Goal: Task Accomplishment & Management: Use online tool/utility

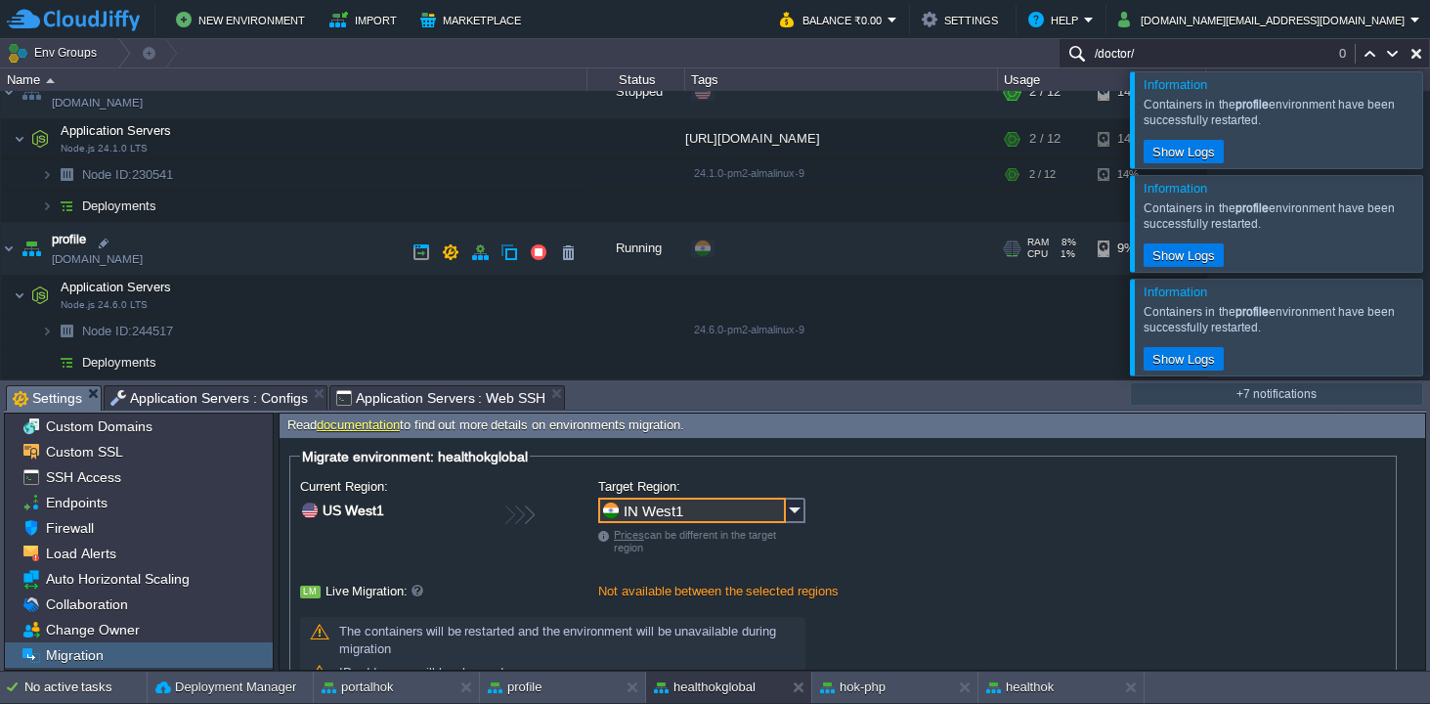
scroll to position [1111, 0]
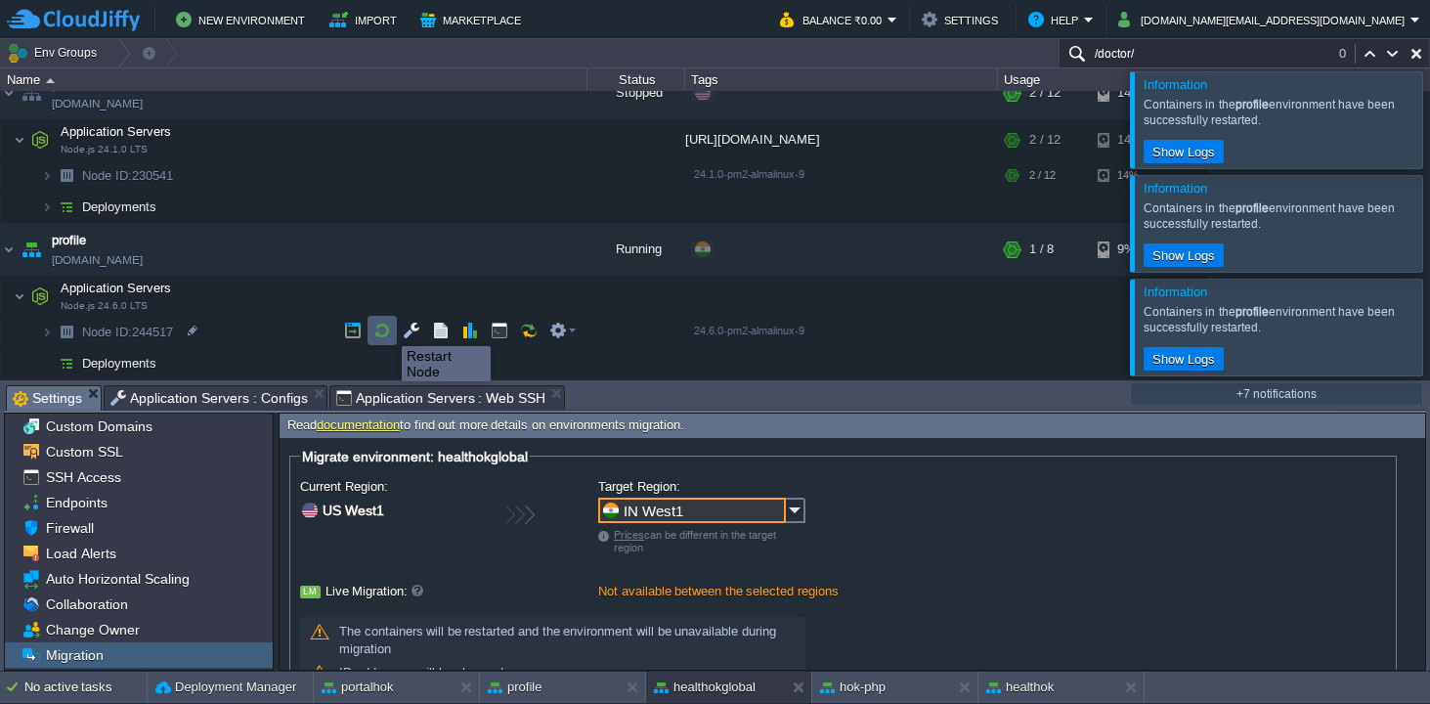
click at [378, 328] on button "button" at bounding box center [382, 331] width 18 height 18
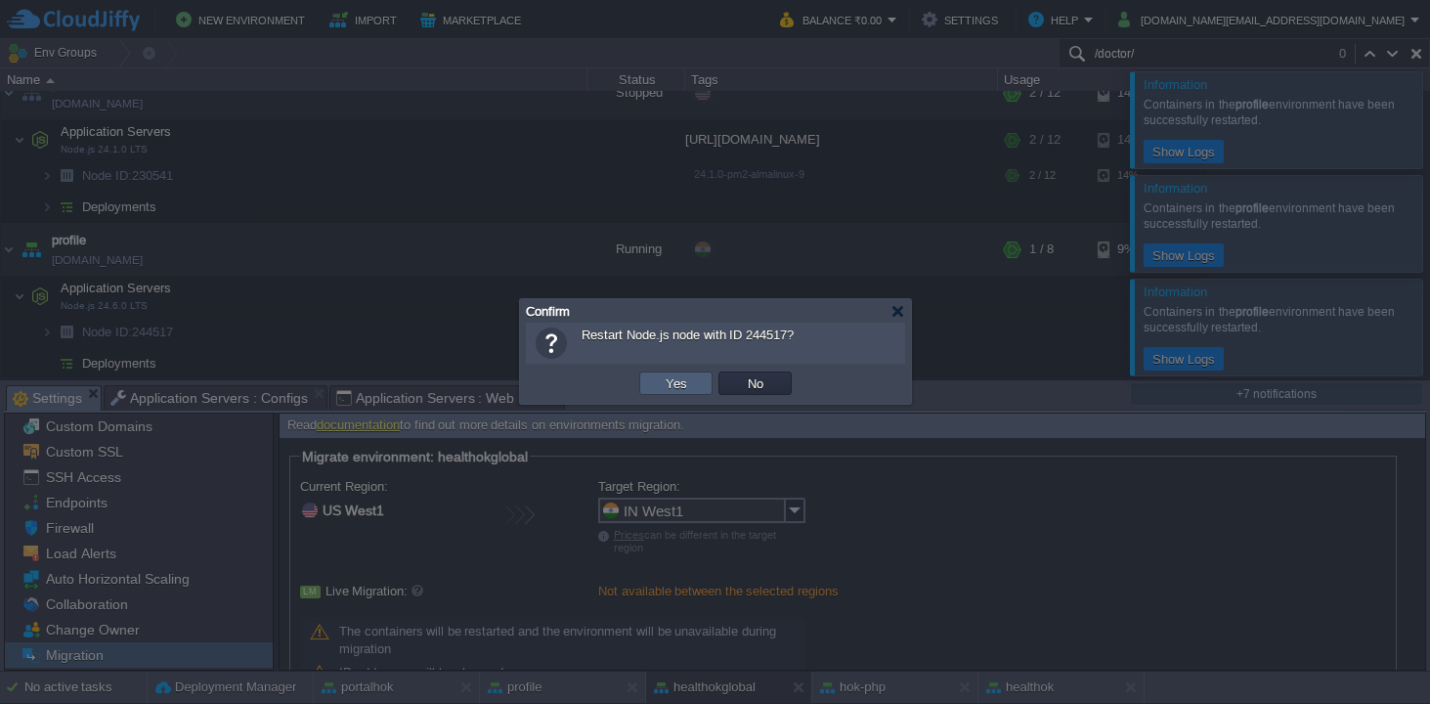
click at [655, 386] on td "Yes" at bounding box center [675, 382] width 73 height 23
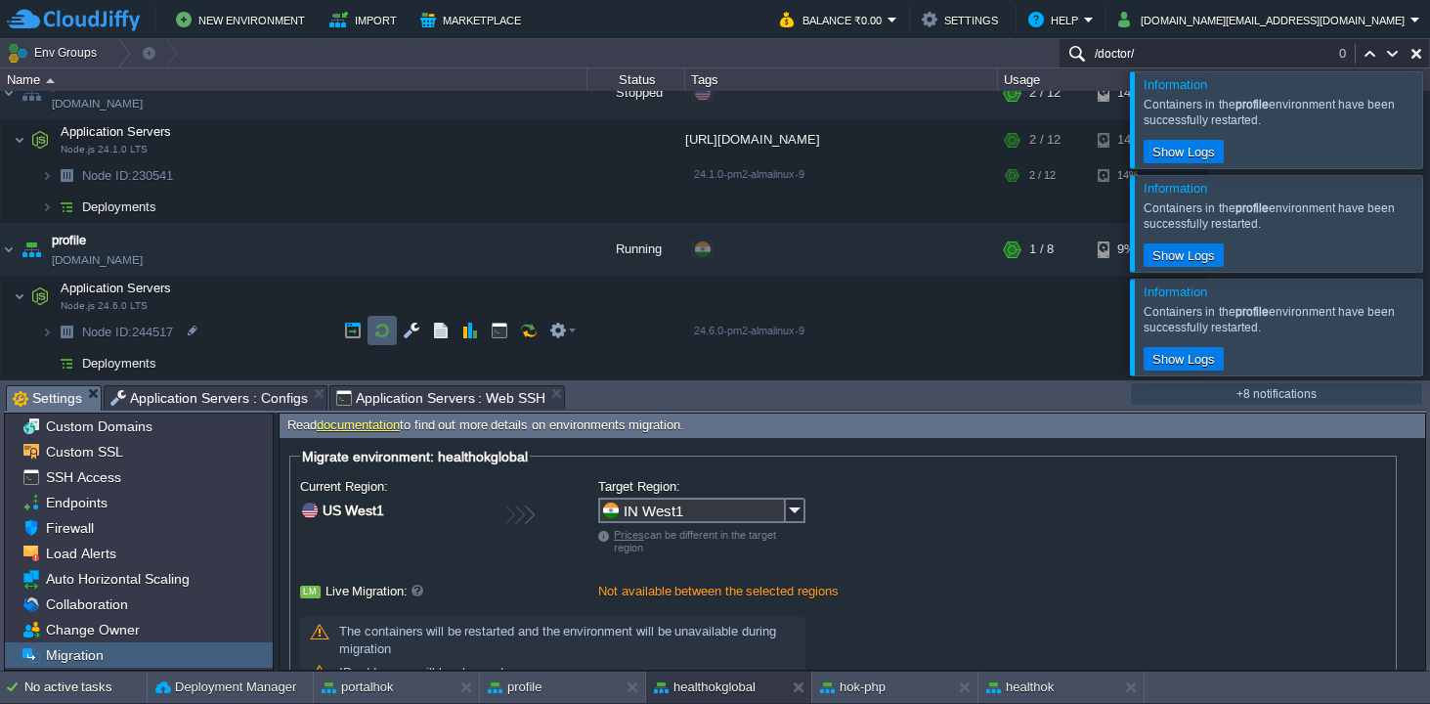
click at [385, 334] on button "button" at bounding box center [382, 331] width 18 height 18
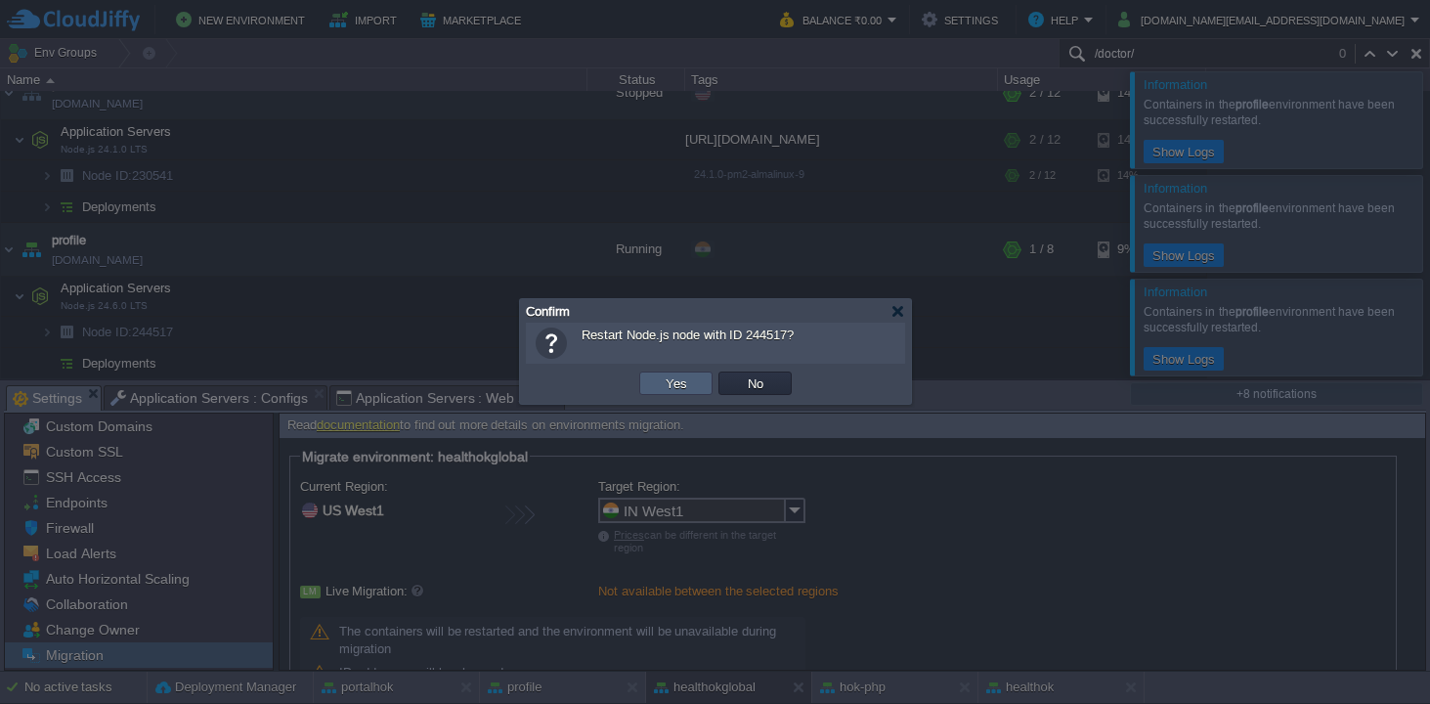
click at [655, 379] on td "Yes" at bounding box center [675, 382] width 73 height 23
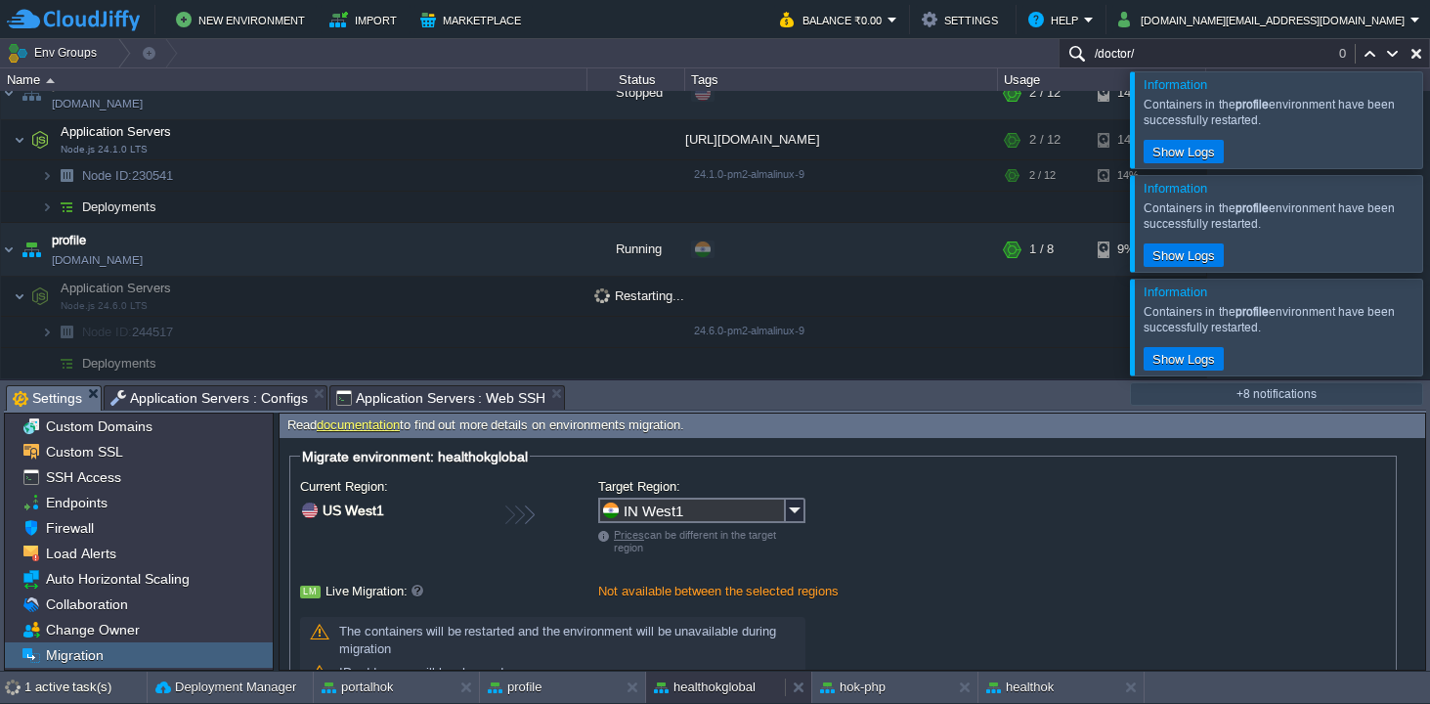
click at [709, 686] on button "healthokglobal" at bounding box center [705, 687] width 102 height 20
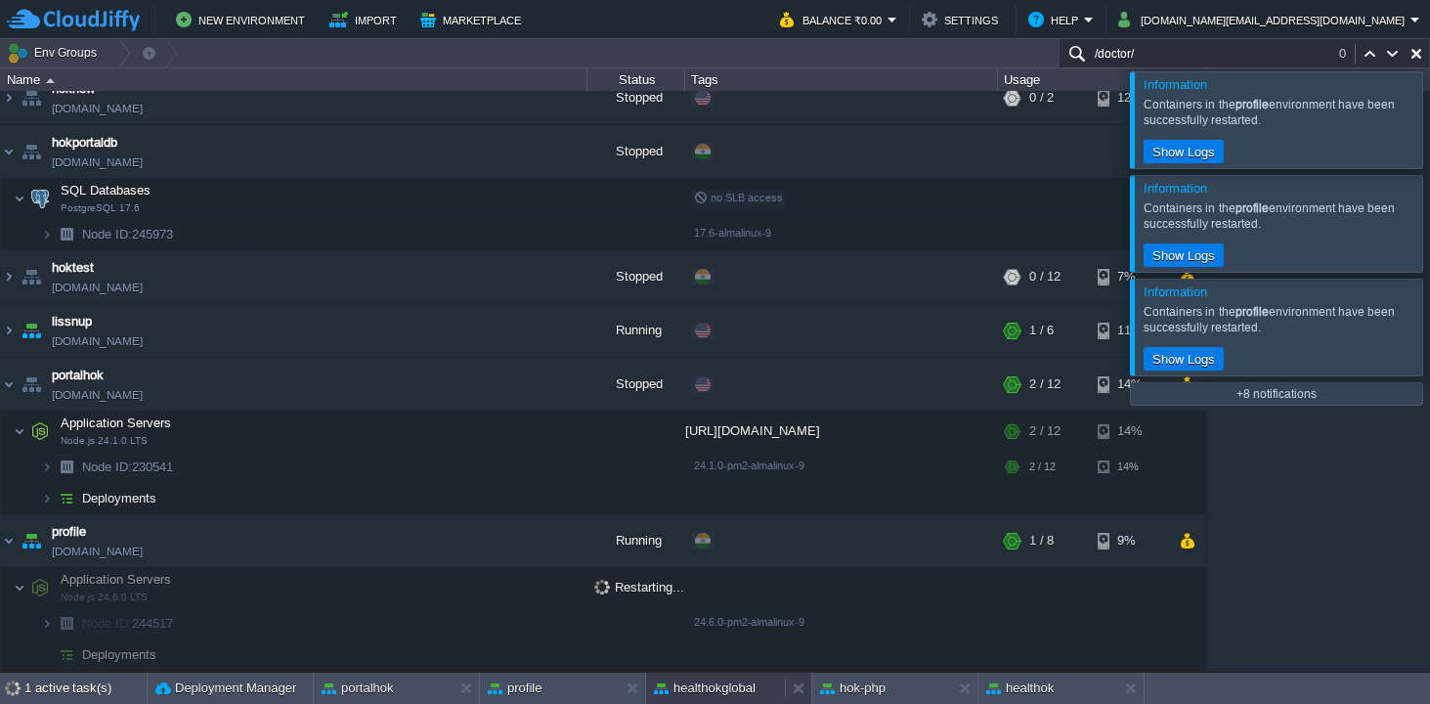
scroll to position [819, 0]
click at [708, 687] on button "healthokglobal" at bounding box center [705, 688] width 102 height 20
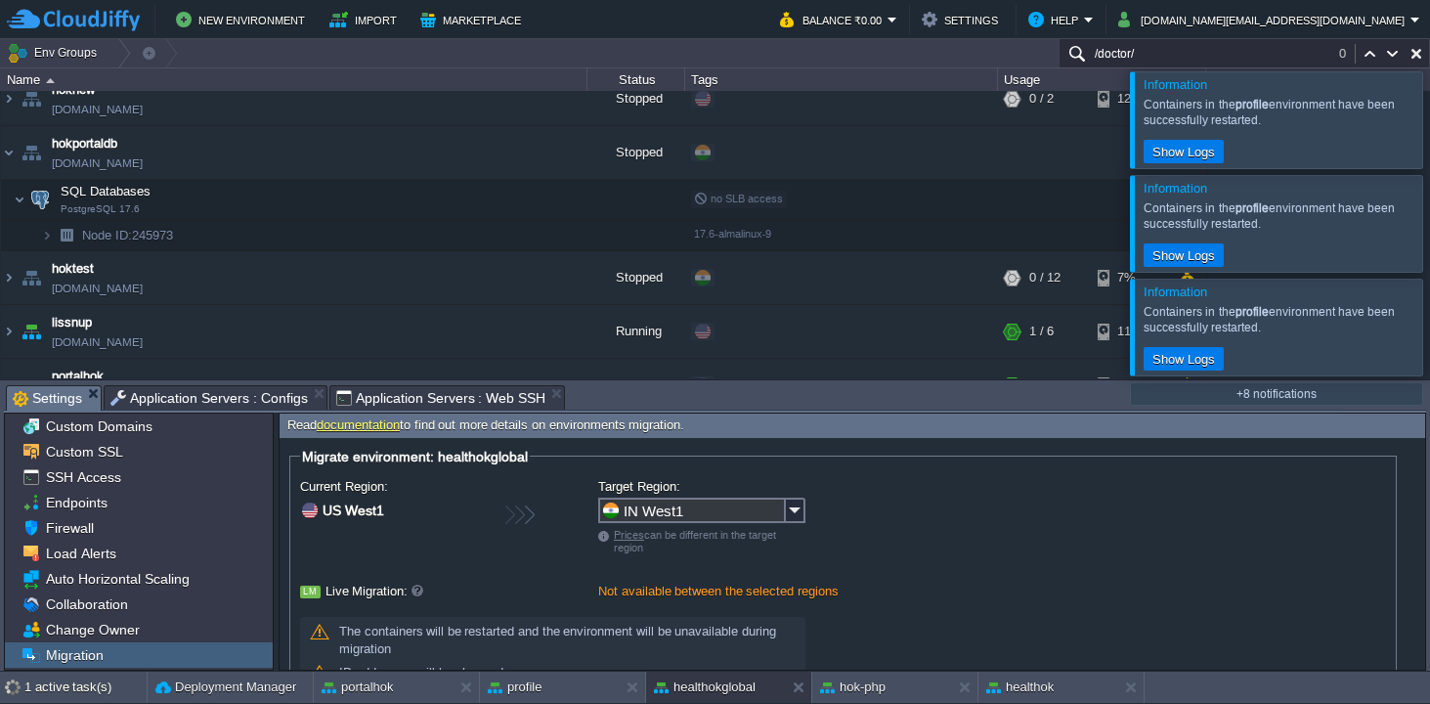
click at [244, 392] on span "Application Servers : Configs" at bounding box center [208, 397] width 197 height 23
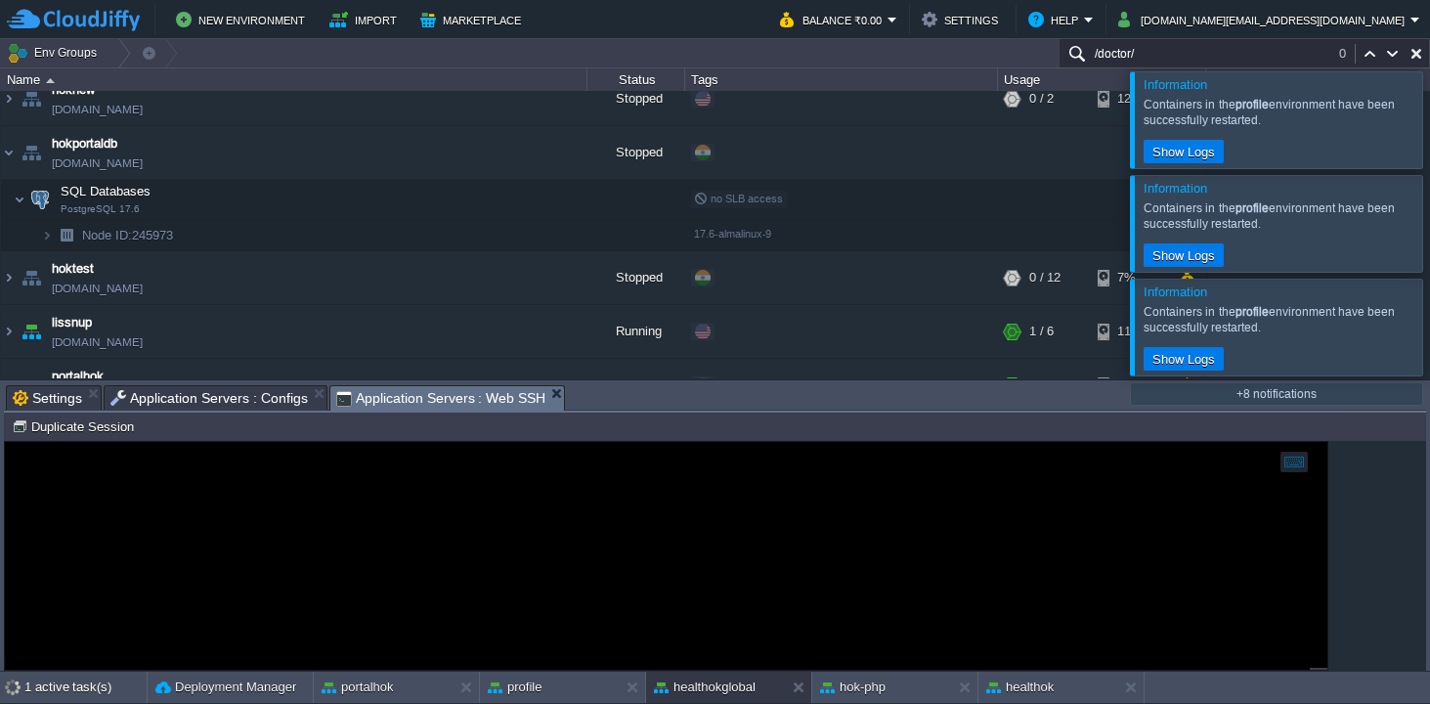
click at [388, 392] on span "Application Servers : Web SSH" at bounding box center [441, 398] width 210 height 24
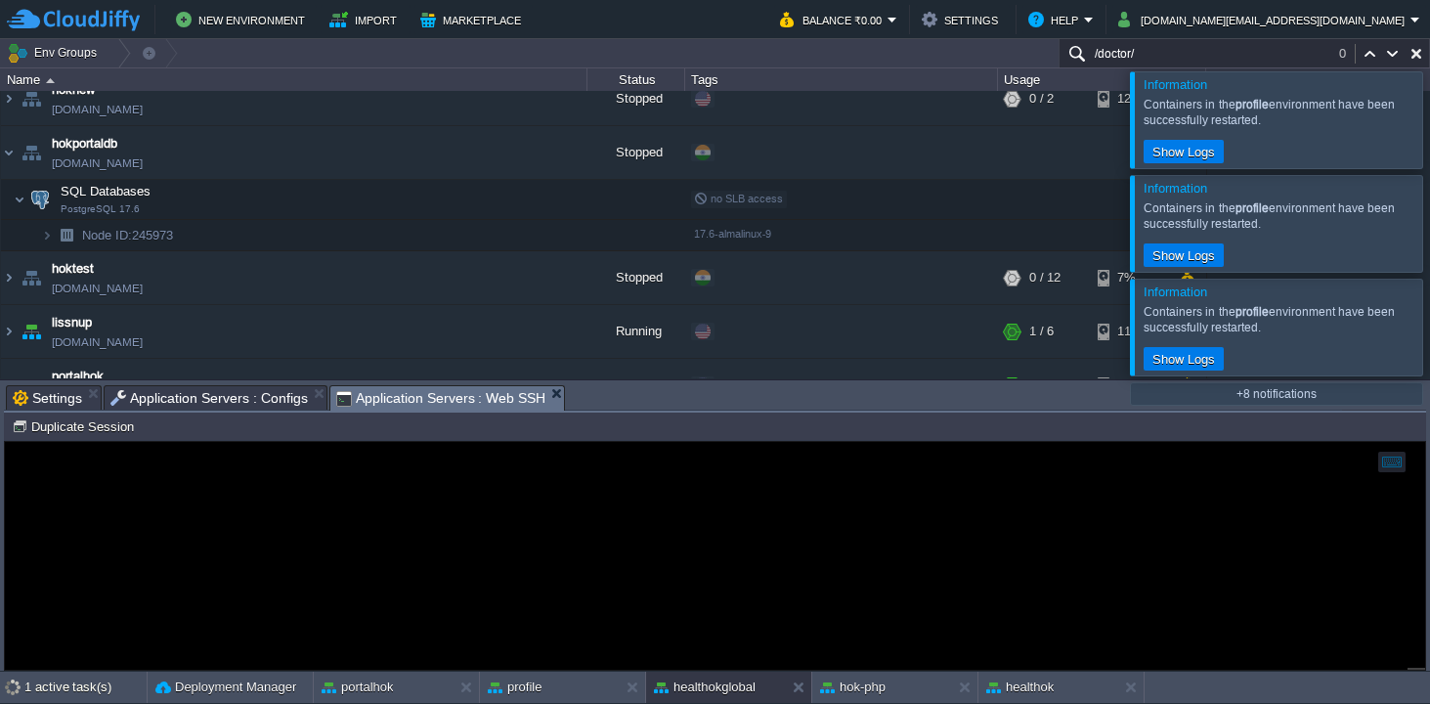
click at [65, 392] on span "Settings" at bounding box center [47, 397] width 69 height 23
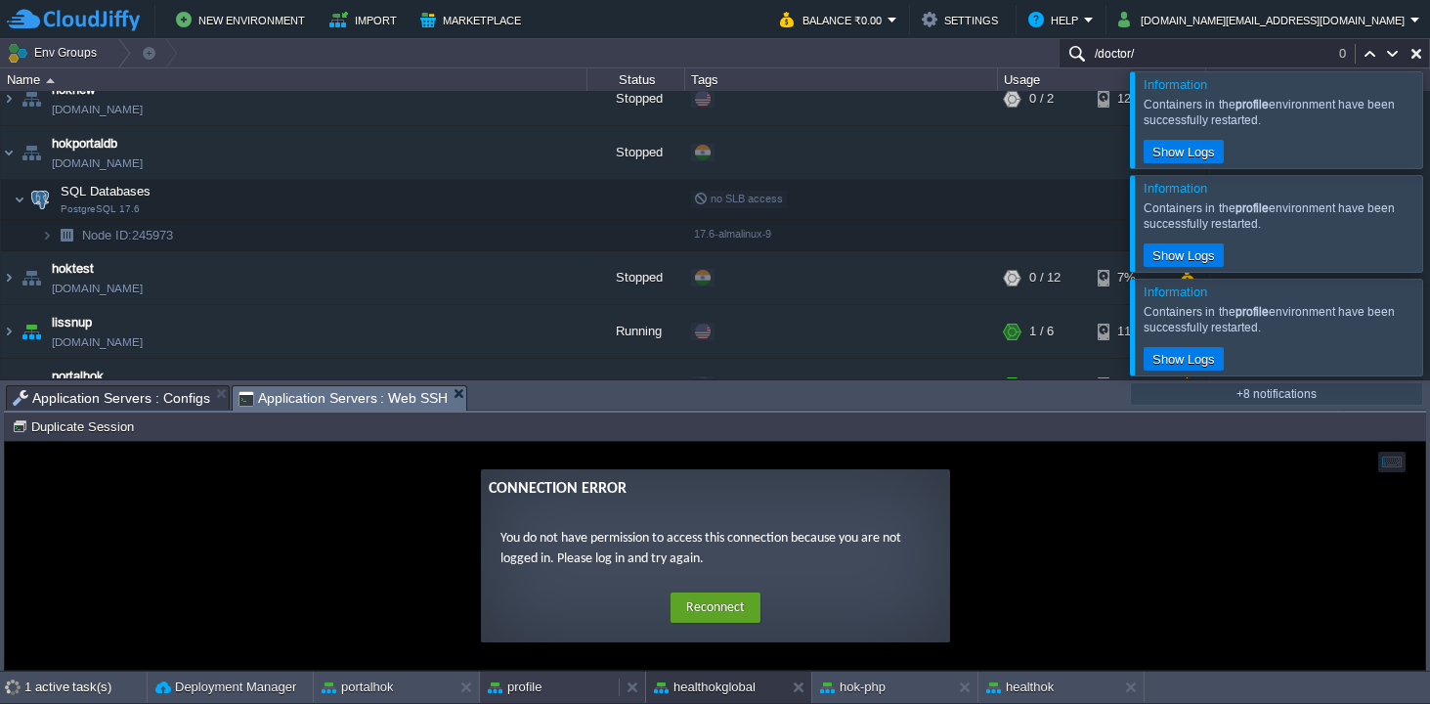
click at [547, 684] on div "profile" at bounding box center [549, 686] width 139 height 31
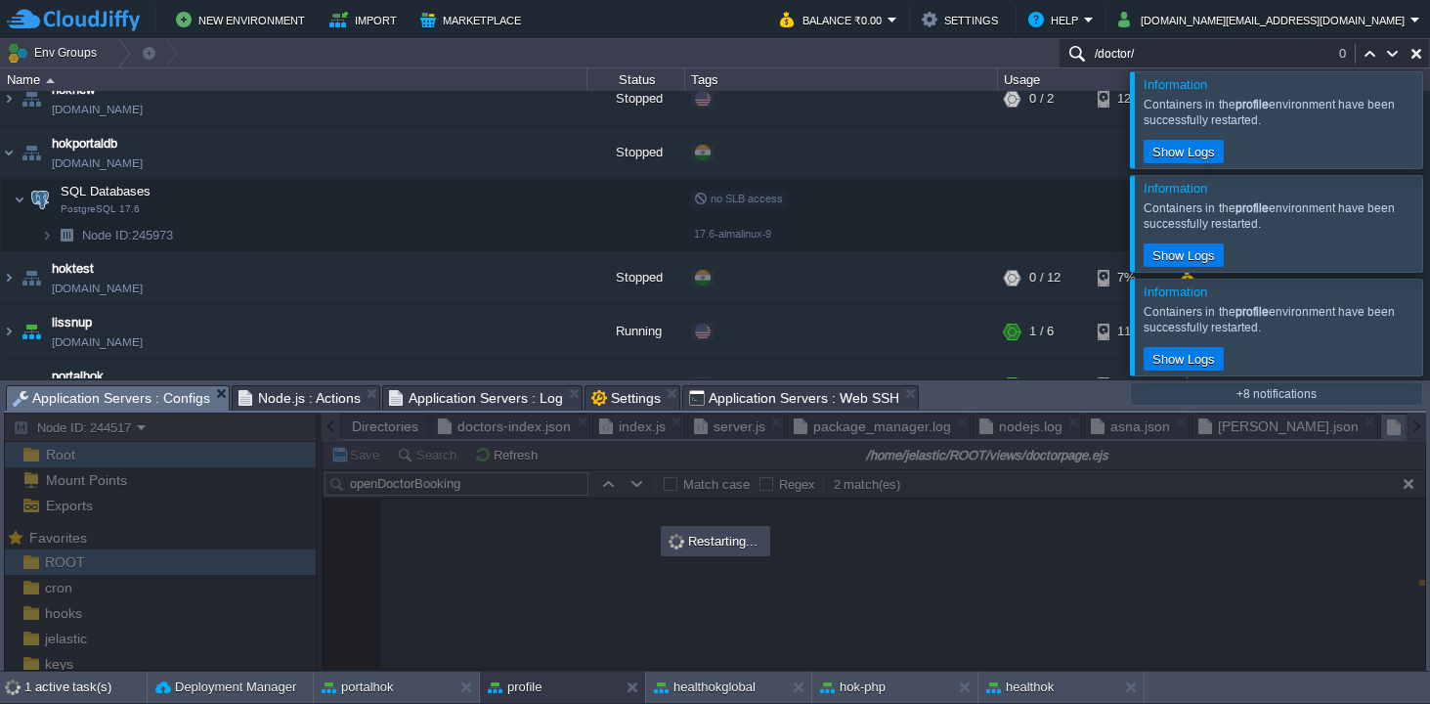
click at [179, 394] on span "Application Servers : Configs" at bounding box center [111, 398] width 197 height 24
click at [626, 427] on div at bounding box center [715, 541] width 1422 height 258
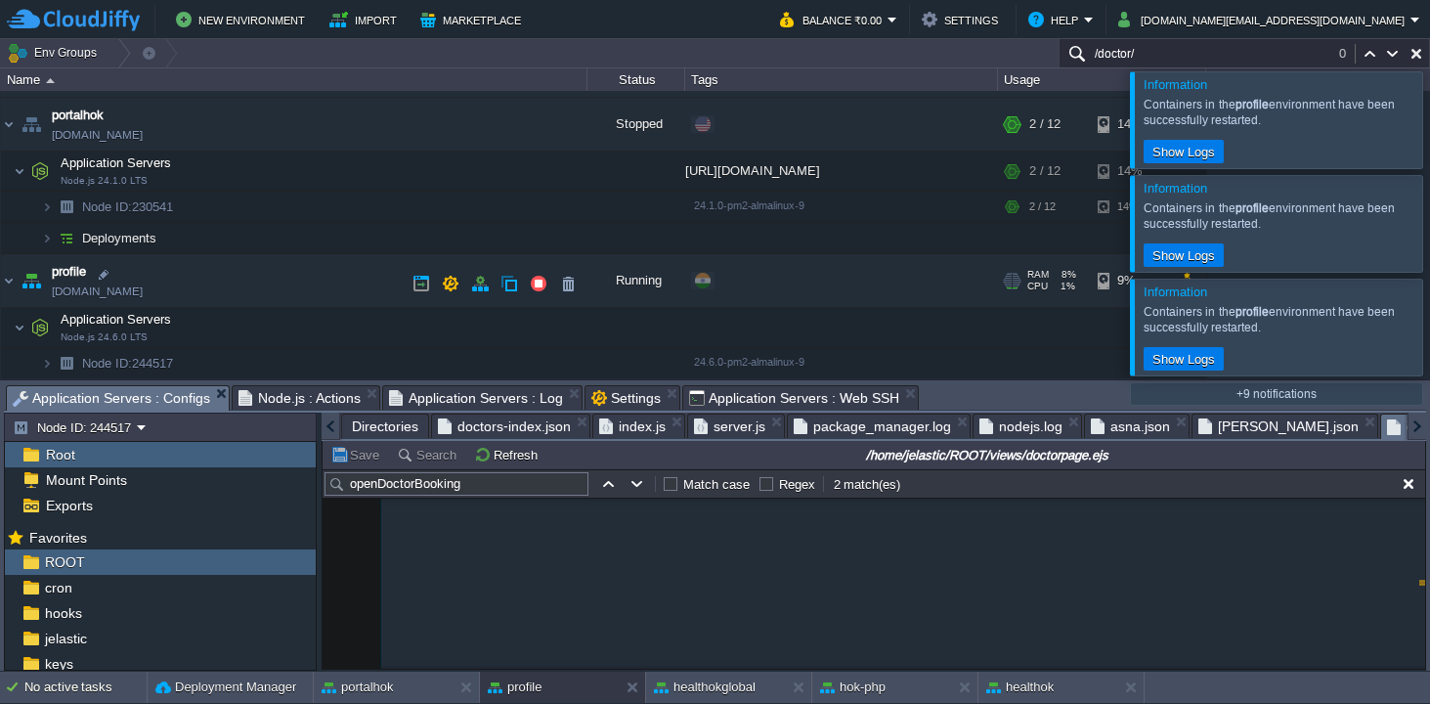
scroll to position [1111, 0]
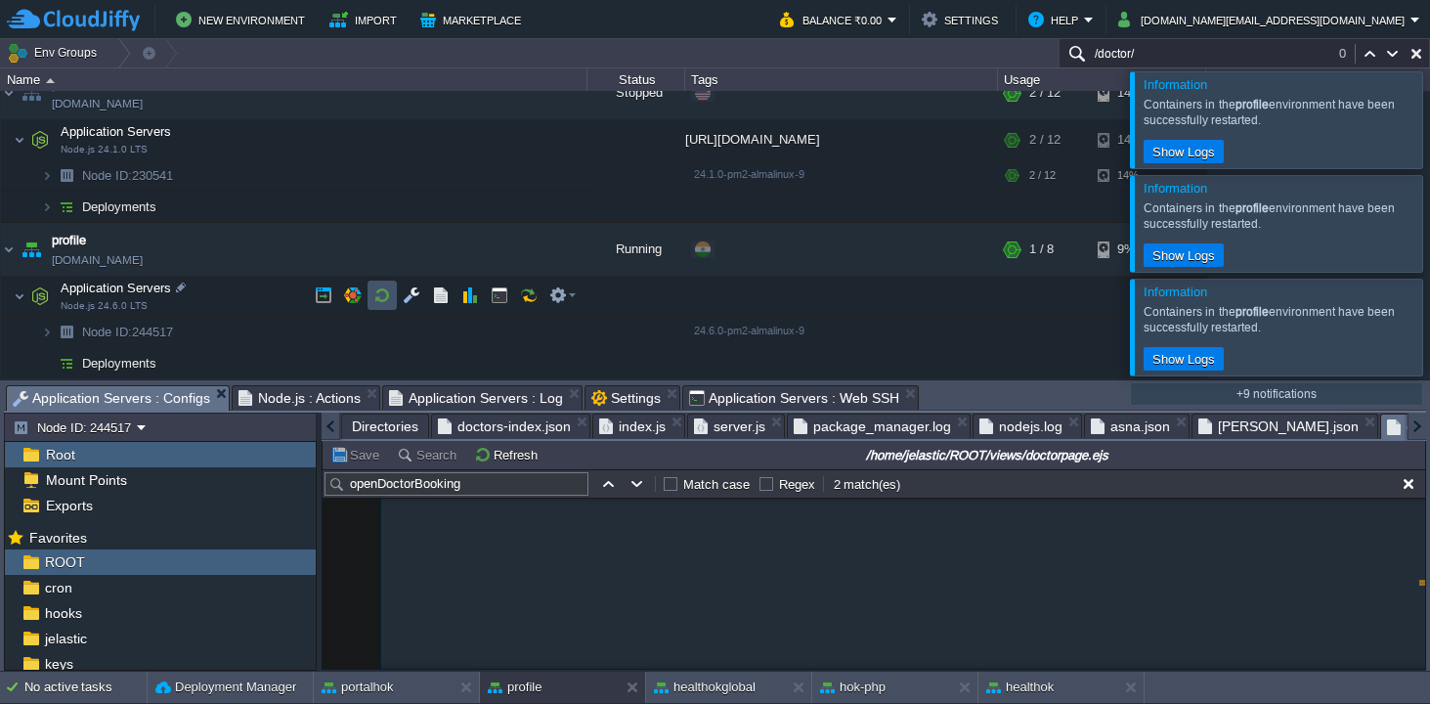
click at [380, 299] on button "button" at bounding box center [382, 295] width 18 height 18
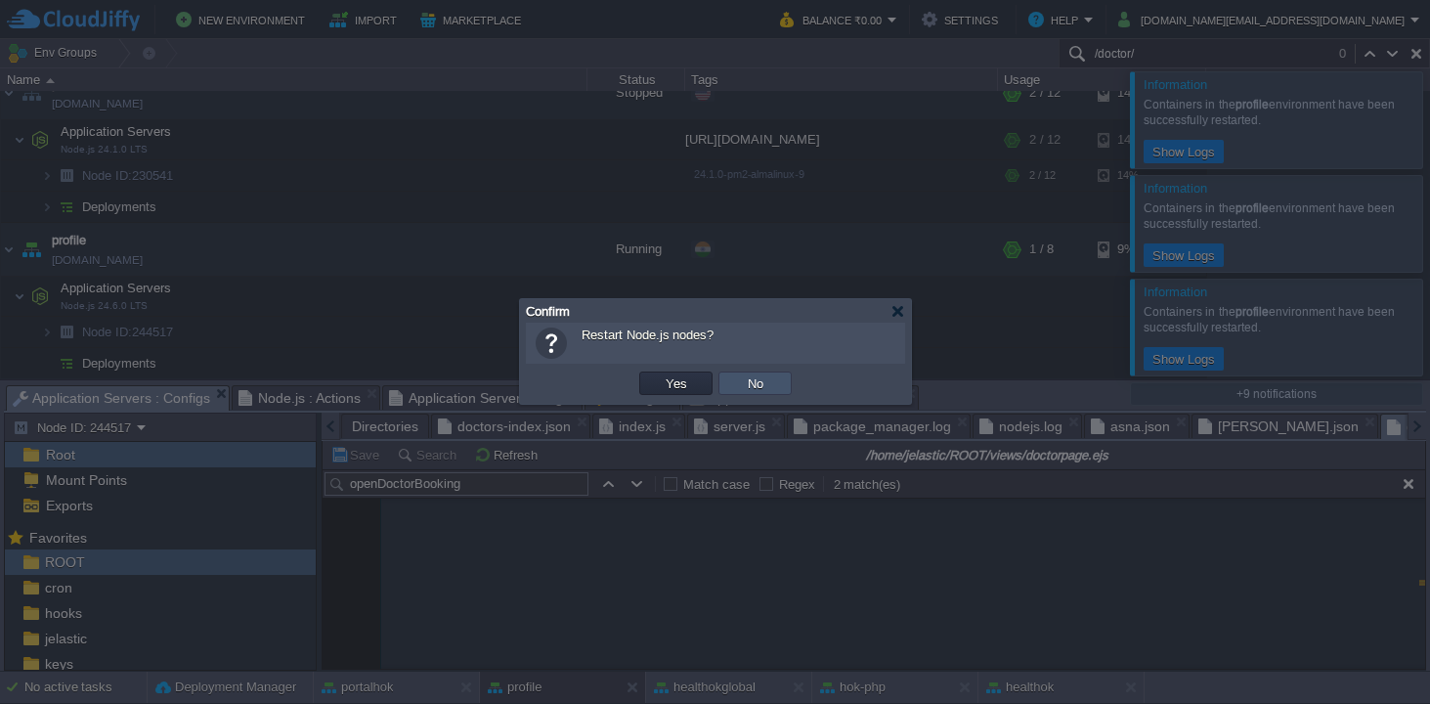
click at [742, 384] on button "No" at bounding box center [755, 383] width 27 height 18
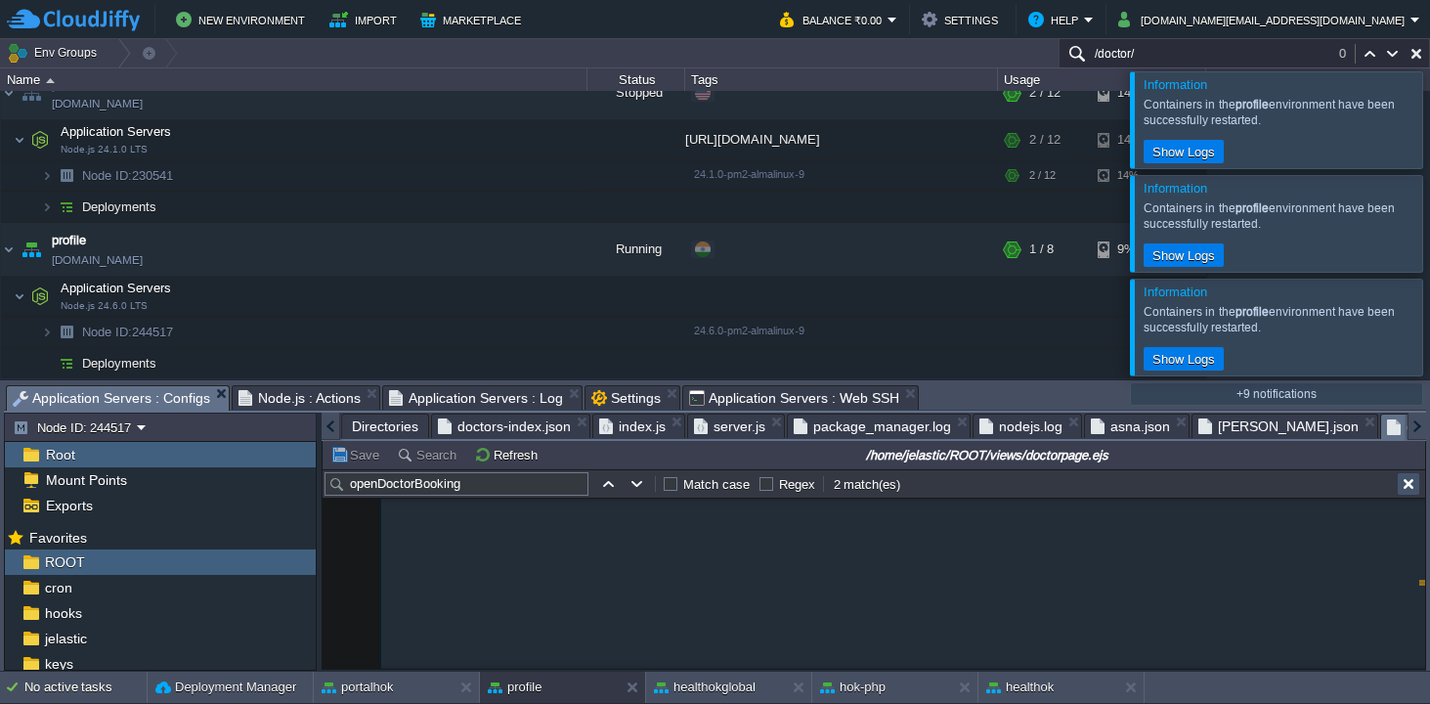
click at [1411, 484] on button "button" at bounding box center [1409, 484] width 18 height 18
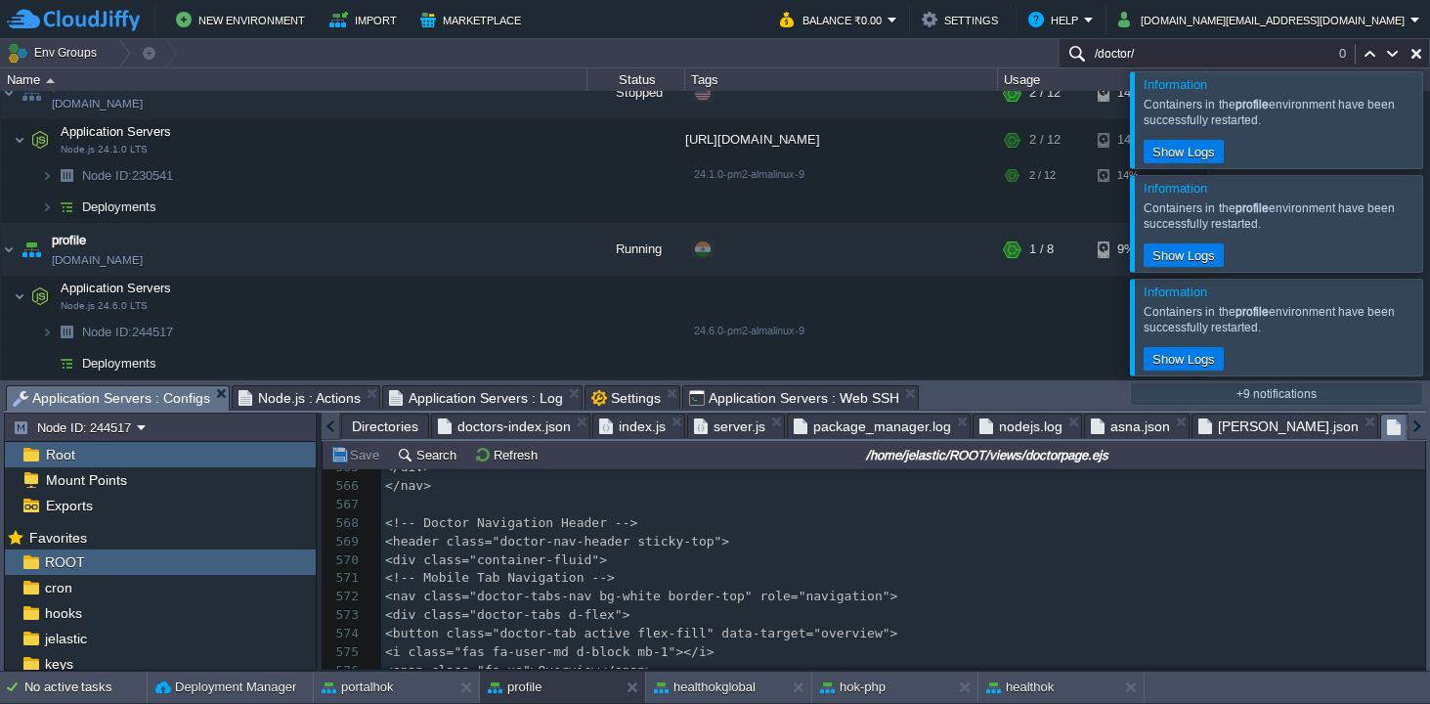
scroll to position [10797, 0]
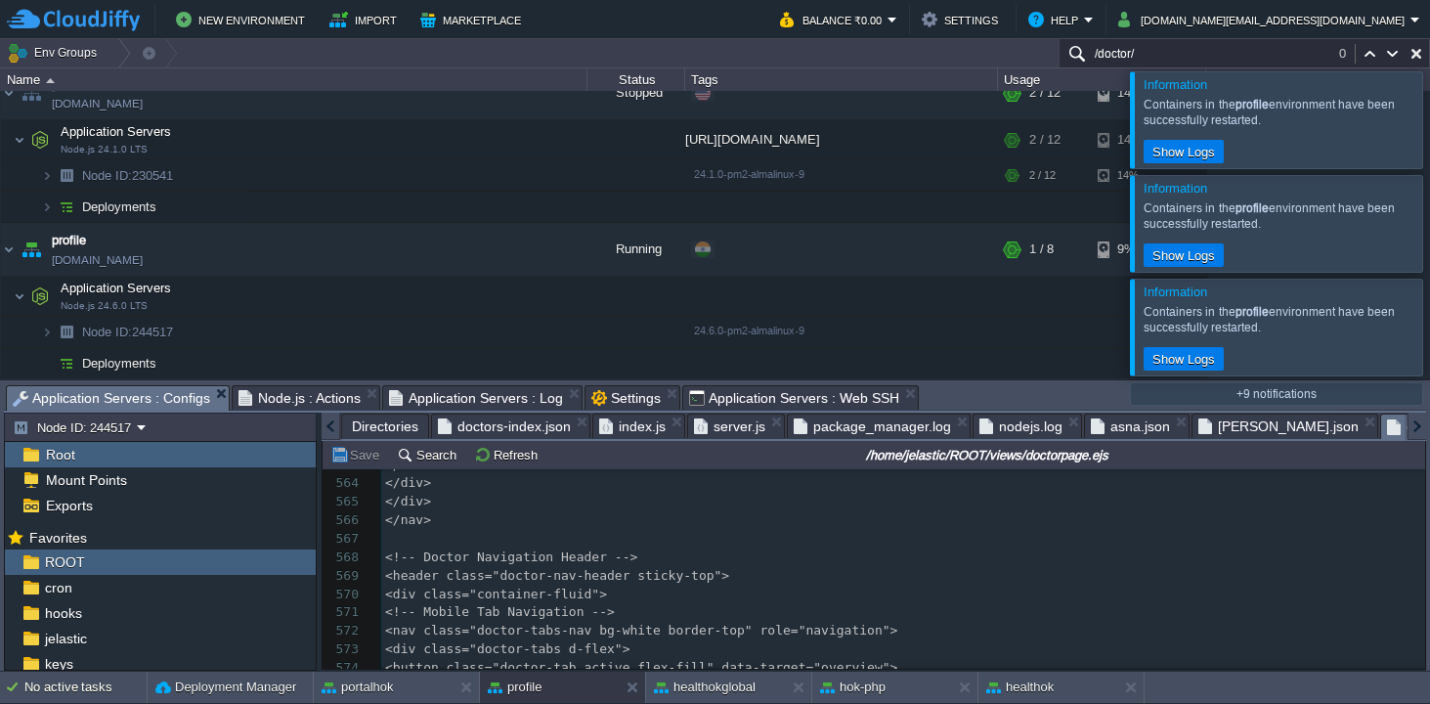
click at [622, 435] on span "index.js" at bounding box center [632, 425] width 66 height 23
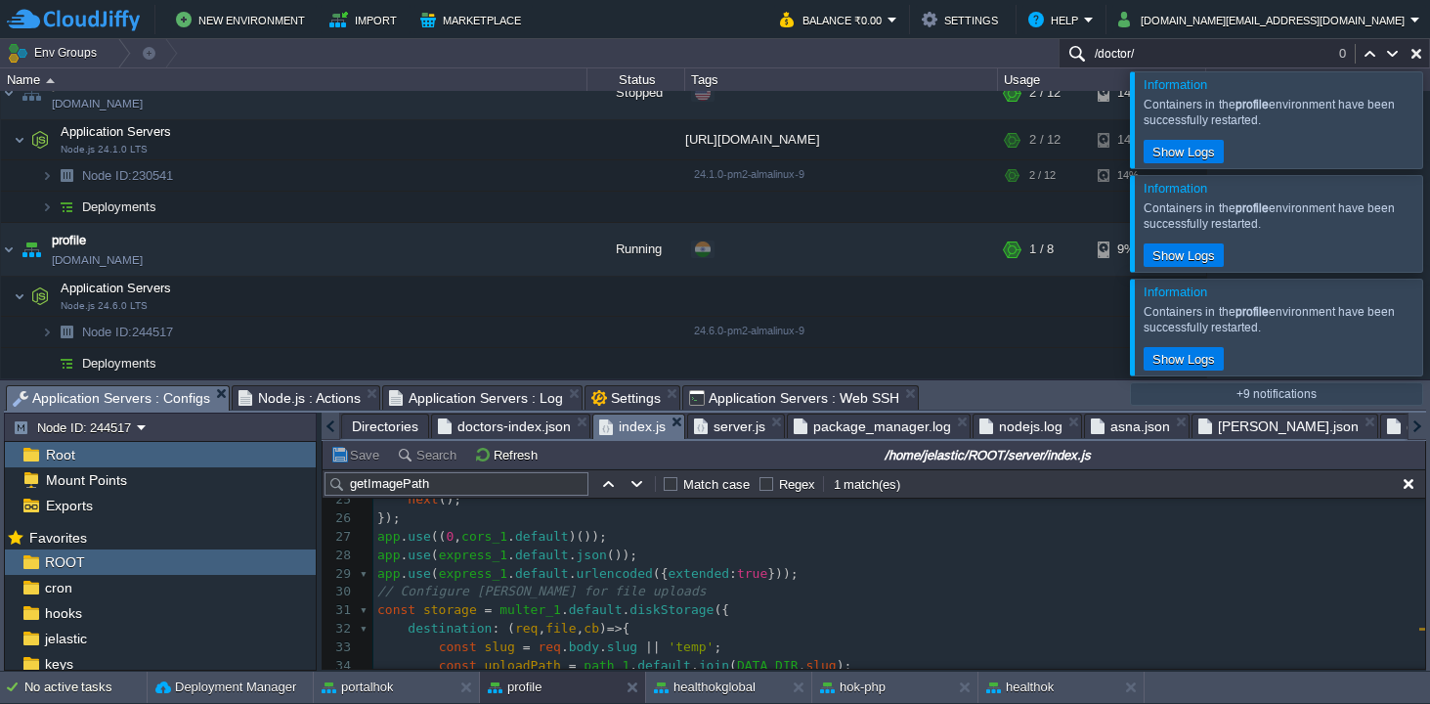
scroll to position [0, 0]
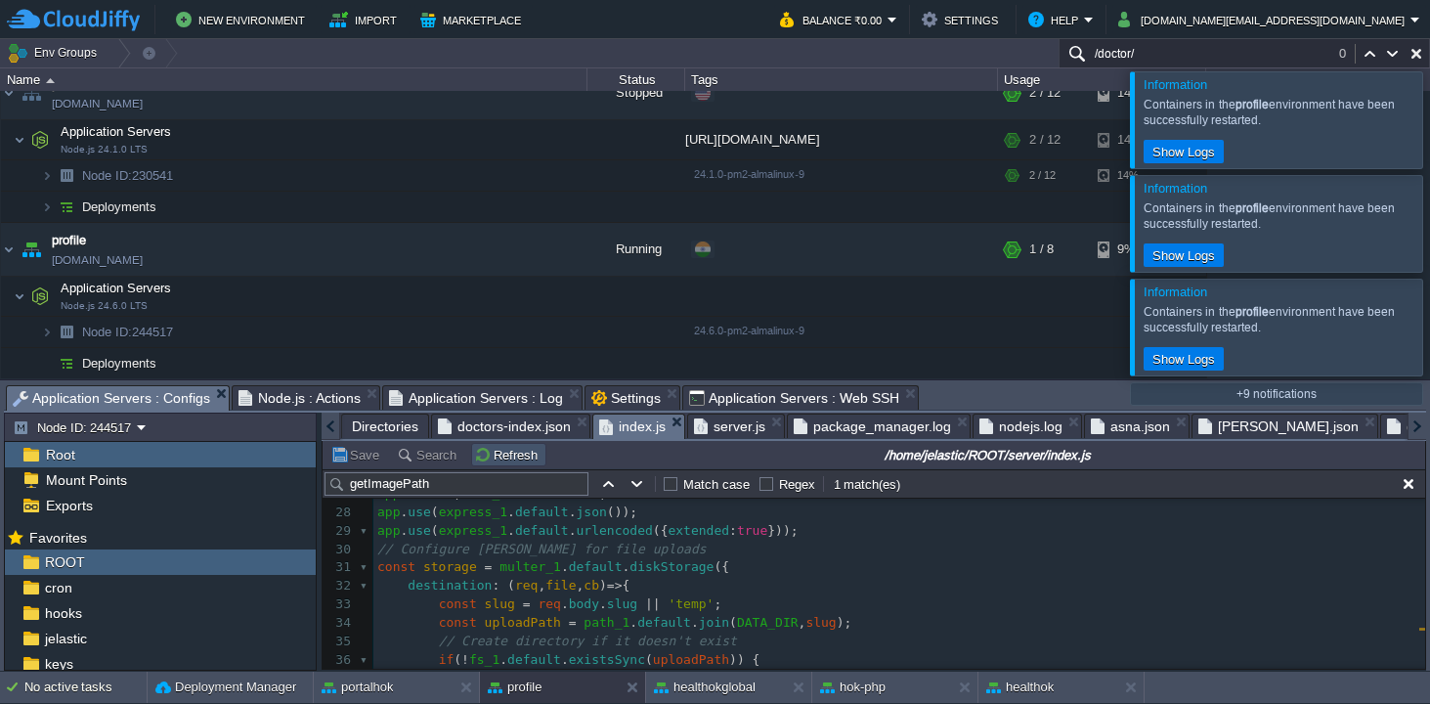
click at [490, 459] on button "Refresh" at bounding box center [508, 455] width 69 height 18
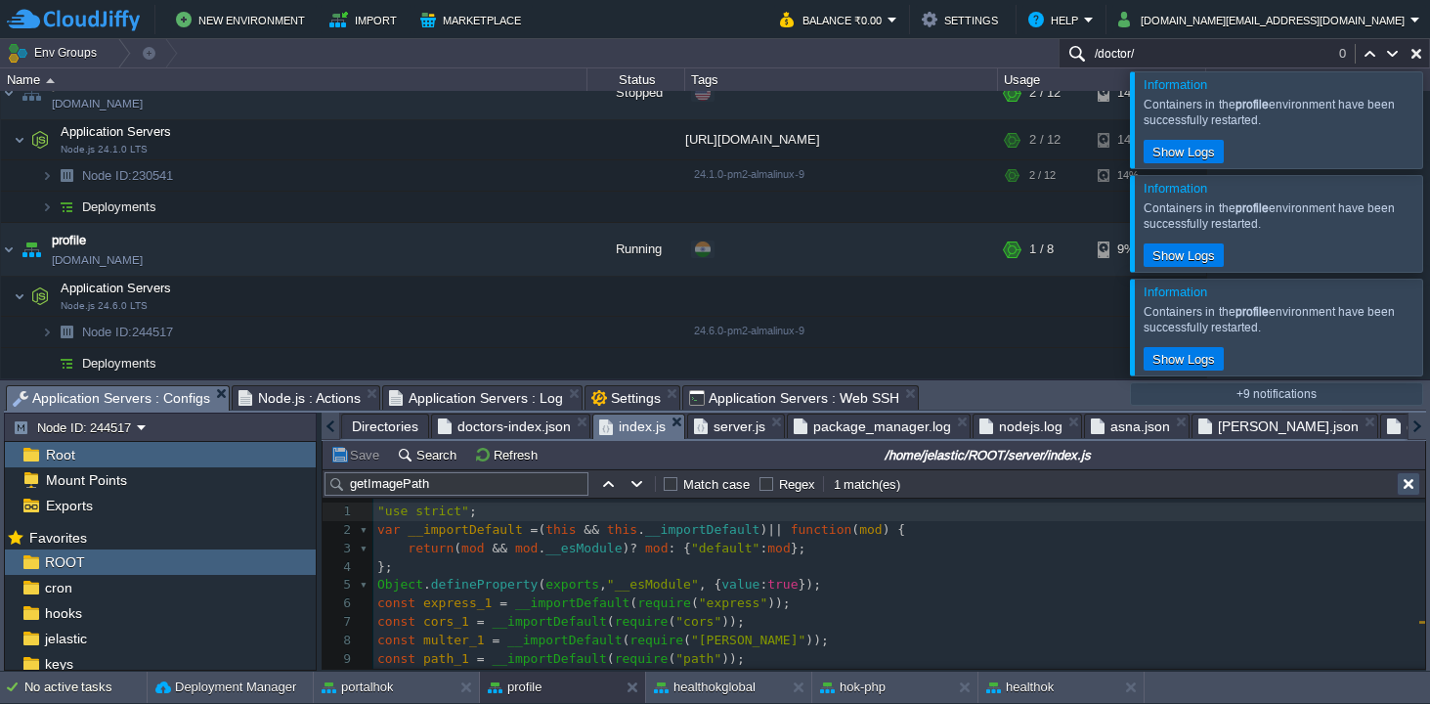
click at [1410, 483] on button "button" at bounding box center [1409, 484] width 18 height 18
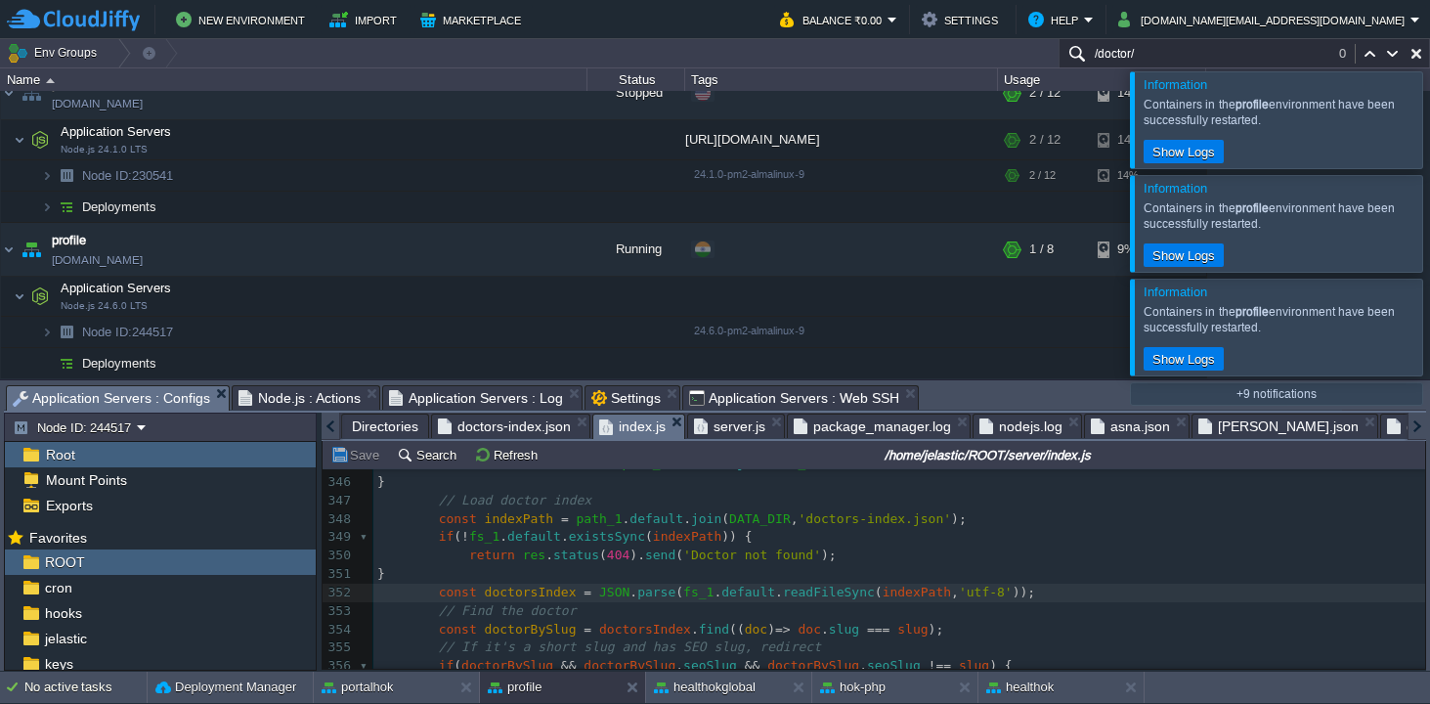
scroll to position [6397, 0]
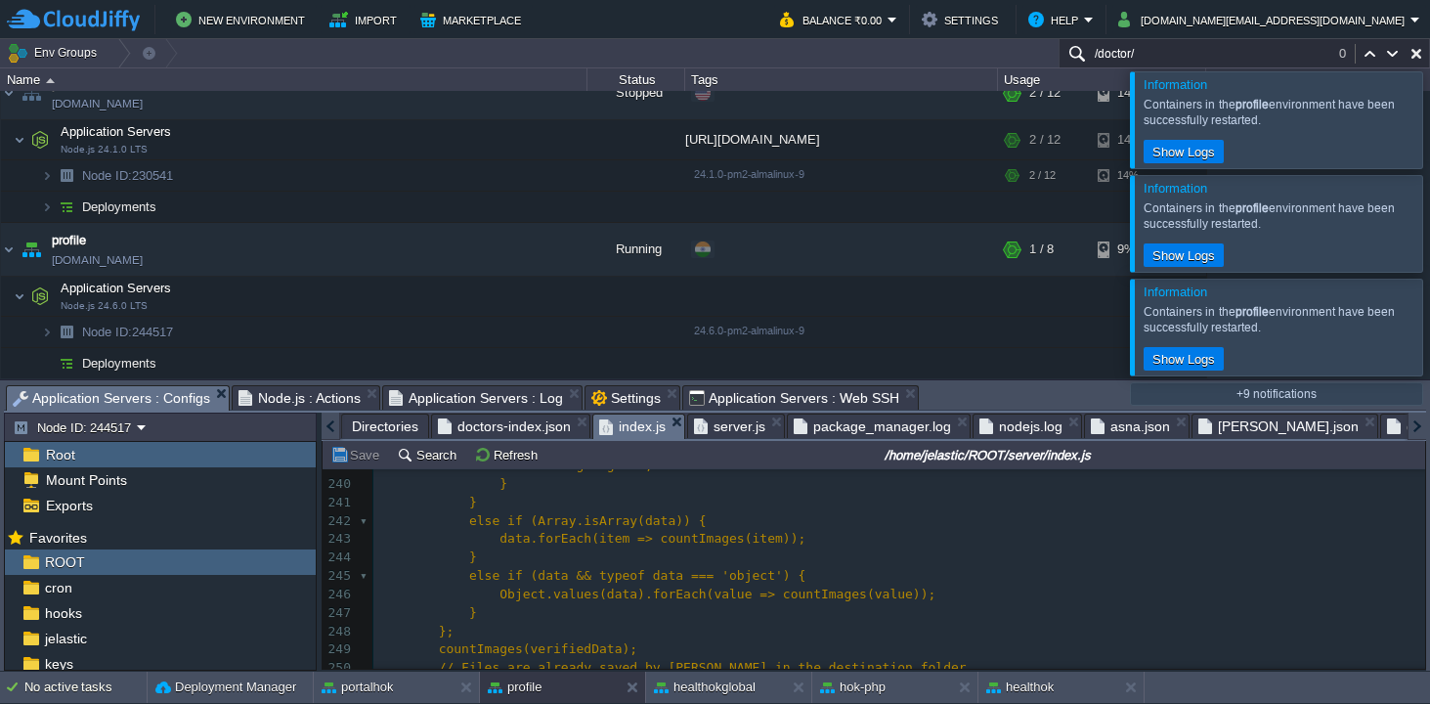
click at [565, 495] on pre "}" at bounding box center [899, 503] width 1052 height 19
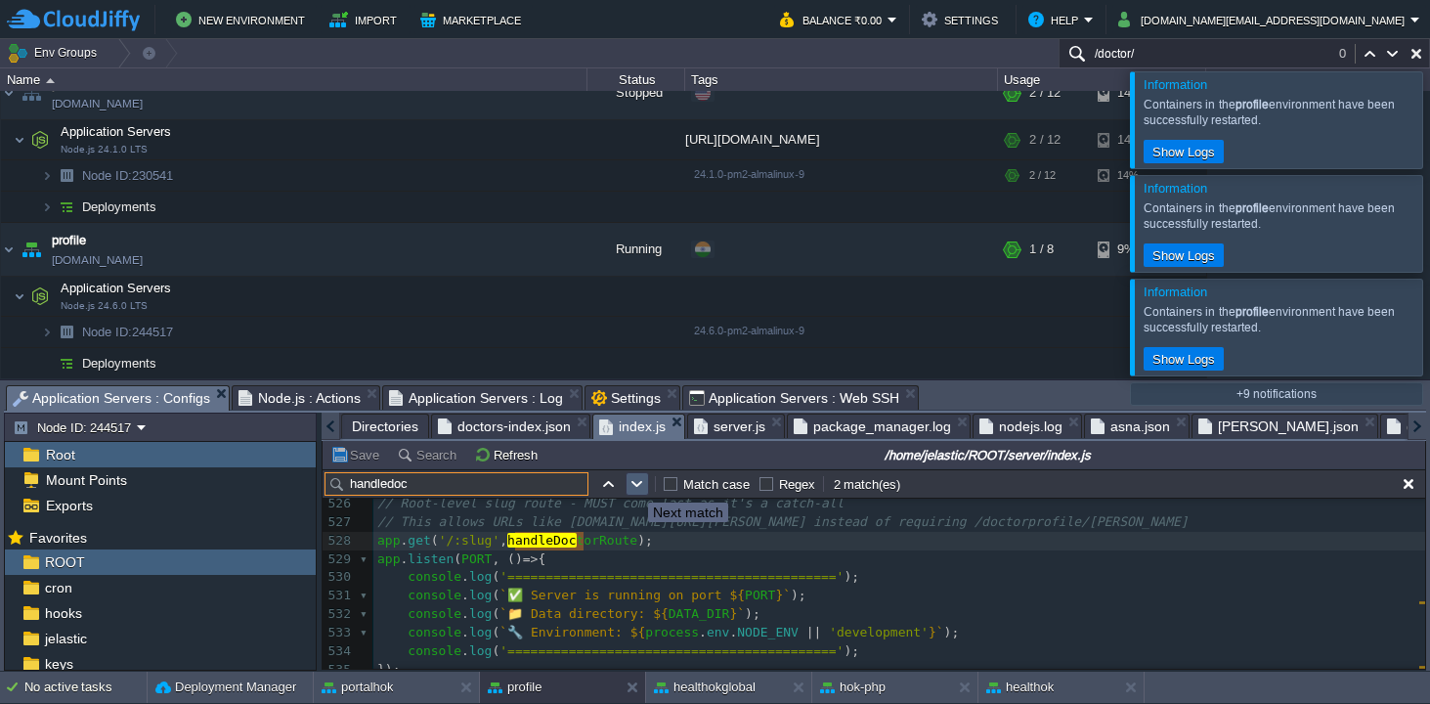
type input "handledoc"
click at [633, 486] on button "button" at bounding box center [637, 484] width 18 height 18
type textarea "handleDoc"
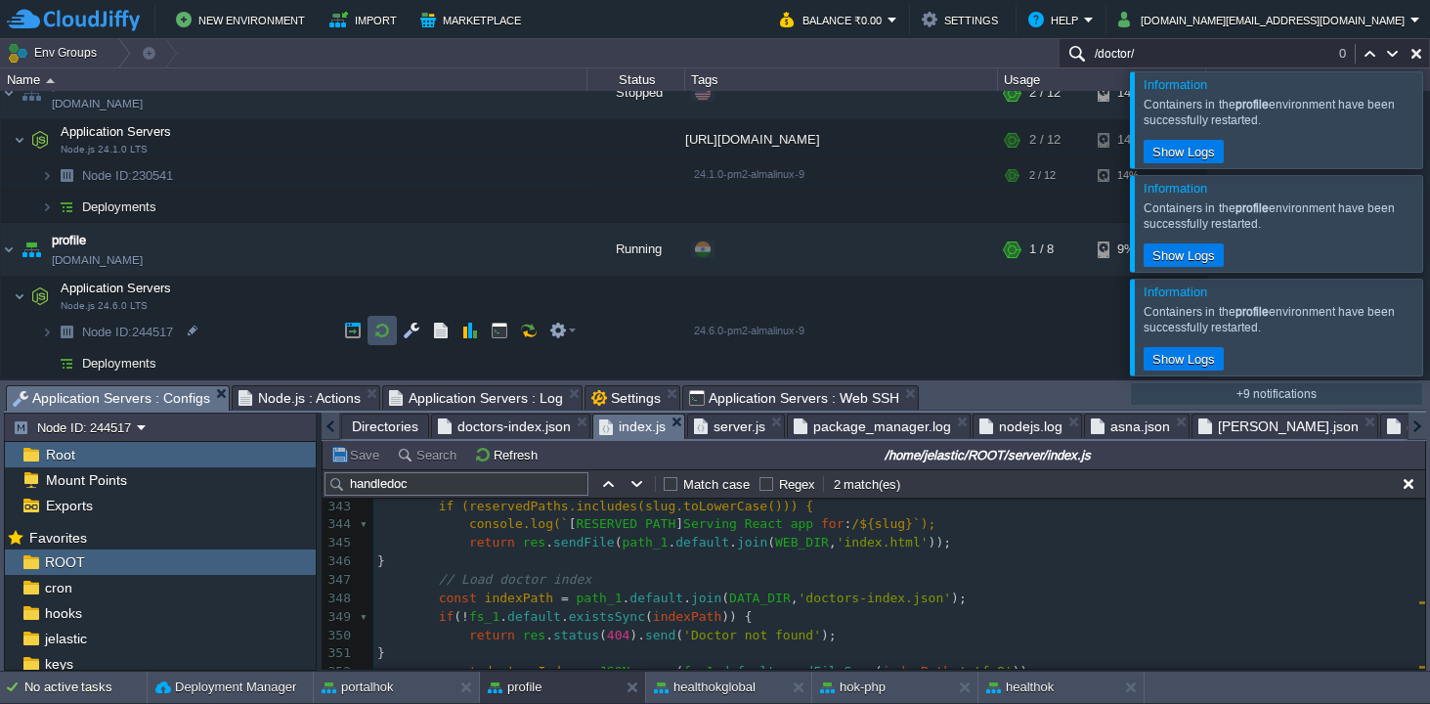
click at [384, 330] on button "button" at bounding box center [382, 331] width 18 height 18
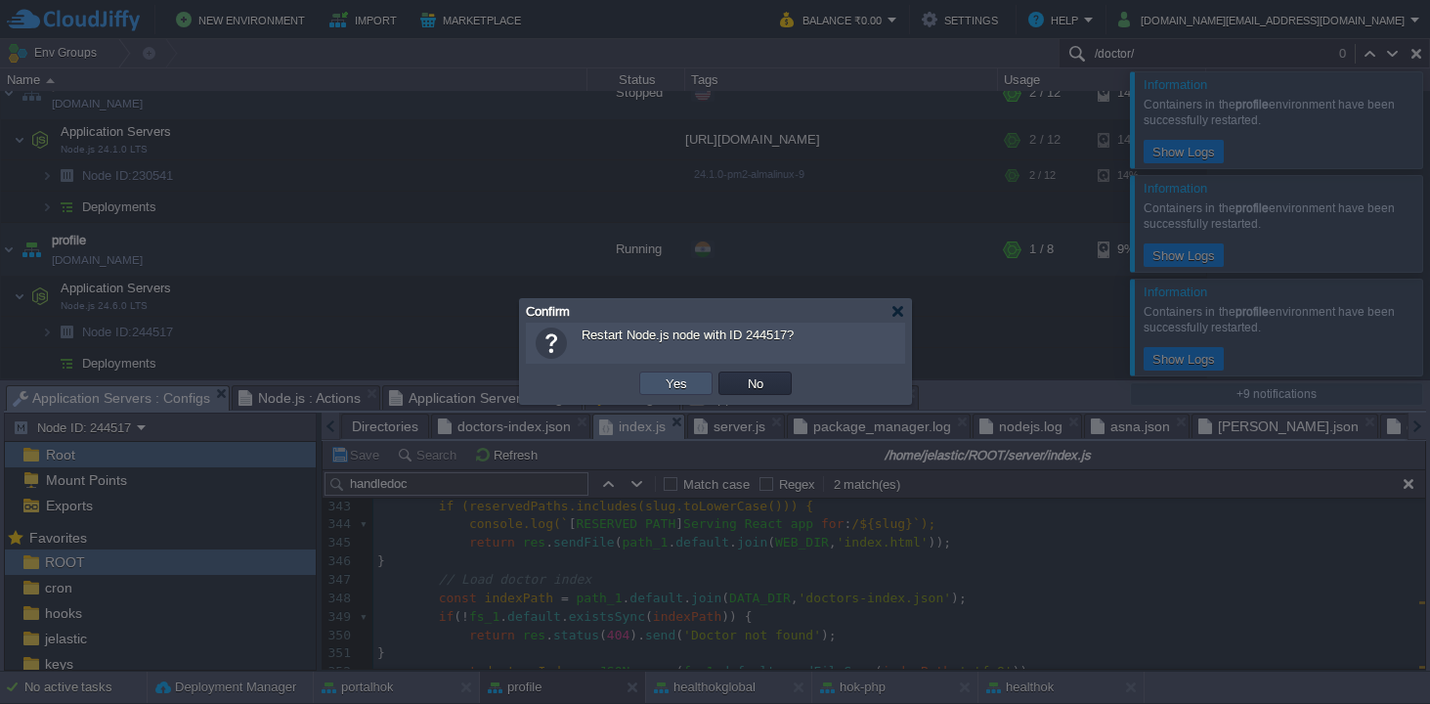
click at [684, 382] on button "Yes" at bounding box center [676, 383] width 33 height 18
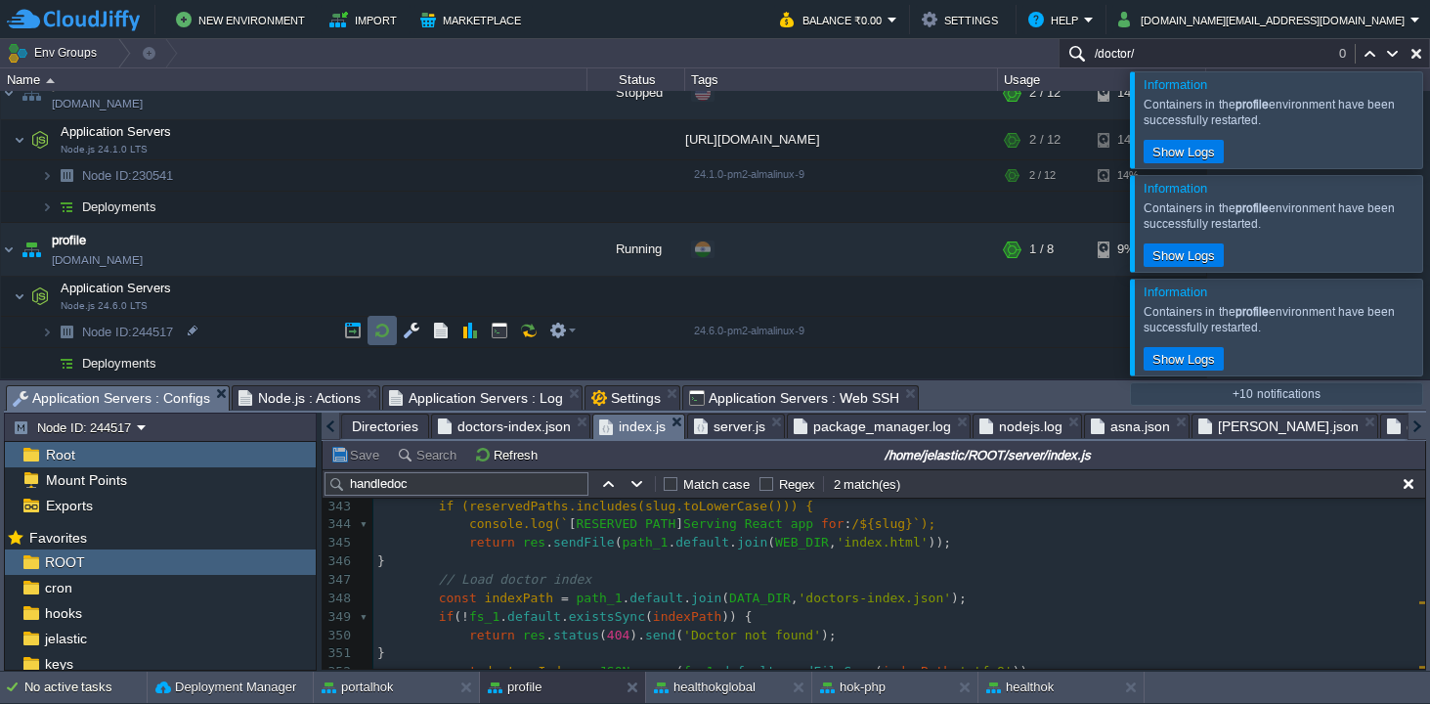
click at [380, 325] on button "button" at bounding box center [382, 331] width 18 height 18
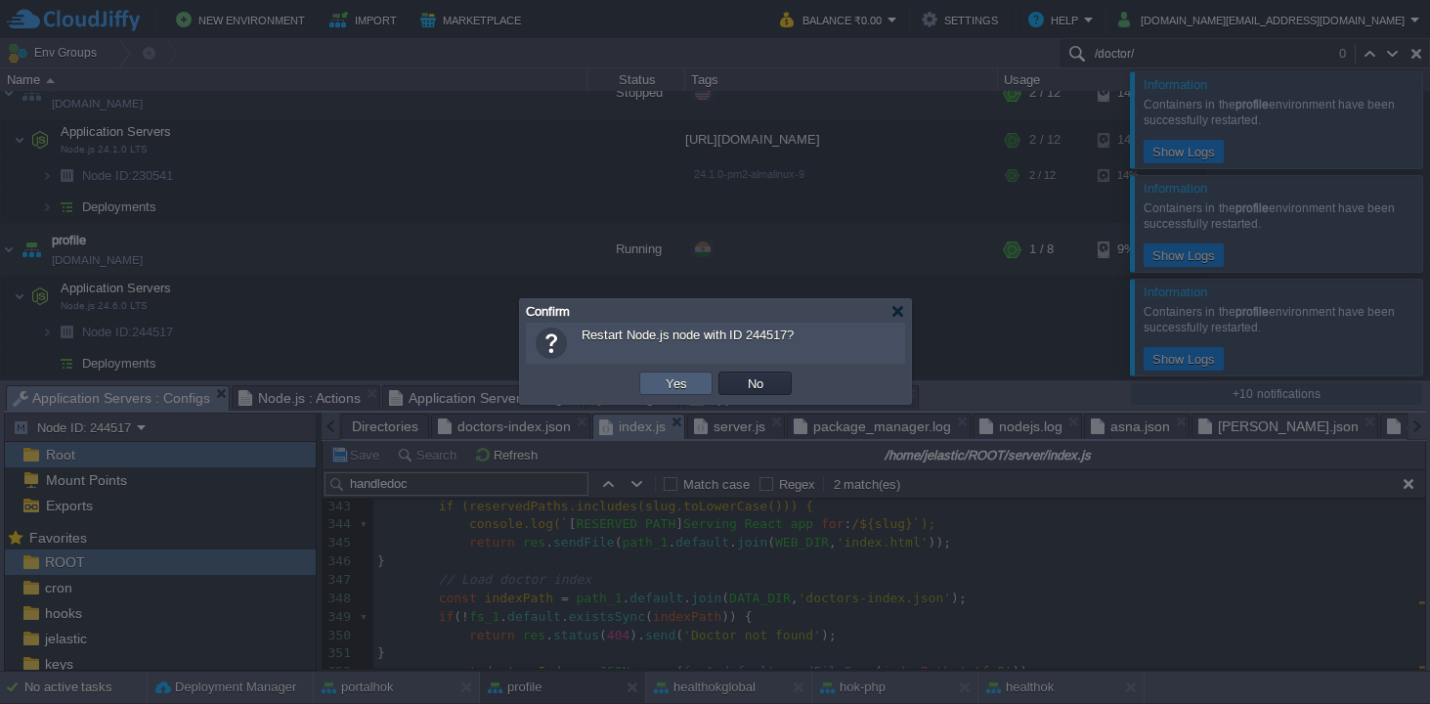
click at [664, 388] on button "Yes" at bounding box center [676, 383] width 33 height 18
